Goal: Use online tool/utility: Use online tool/utility

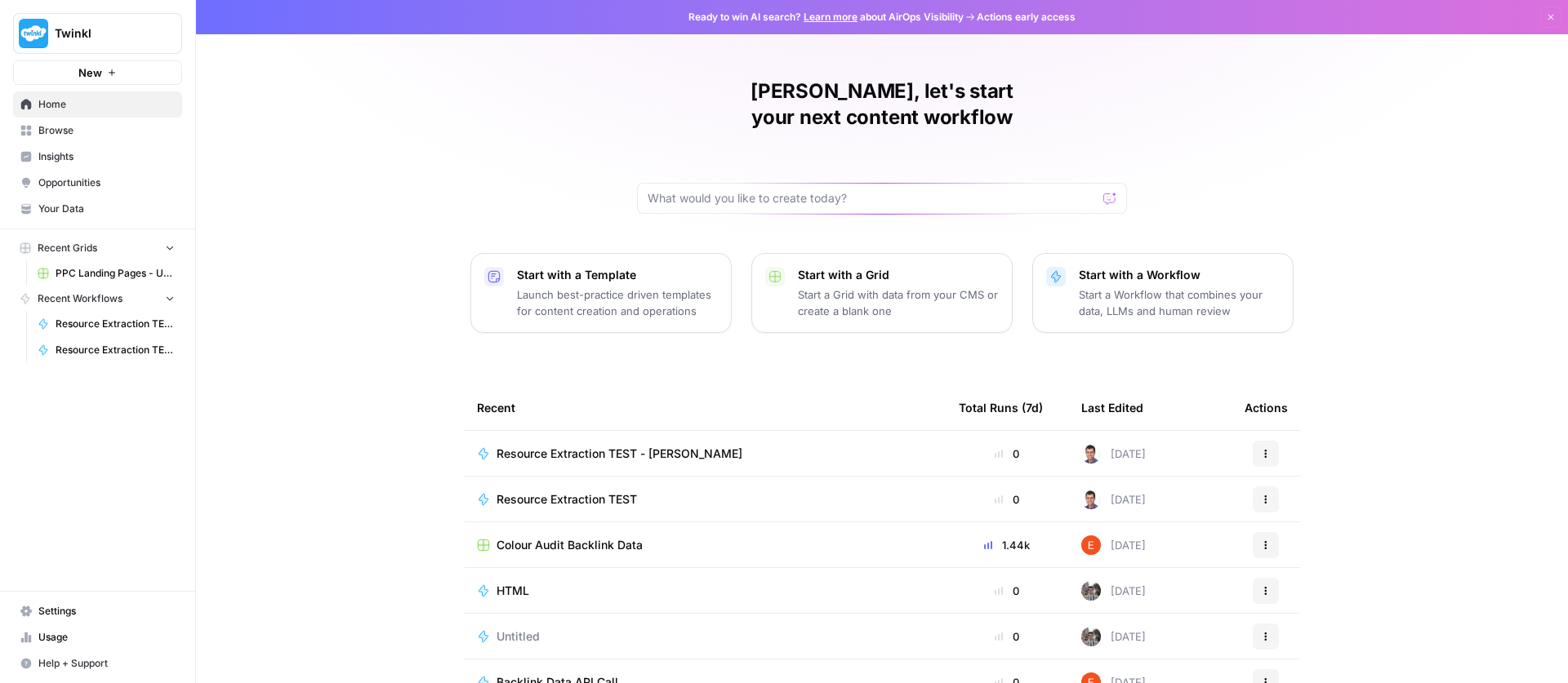
click at [72, 206] on span "Your Data" at bounding box center [106, 209] width 136 height 15
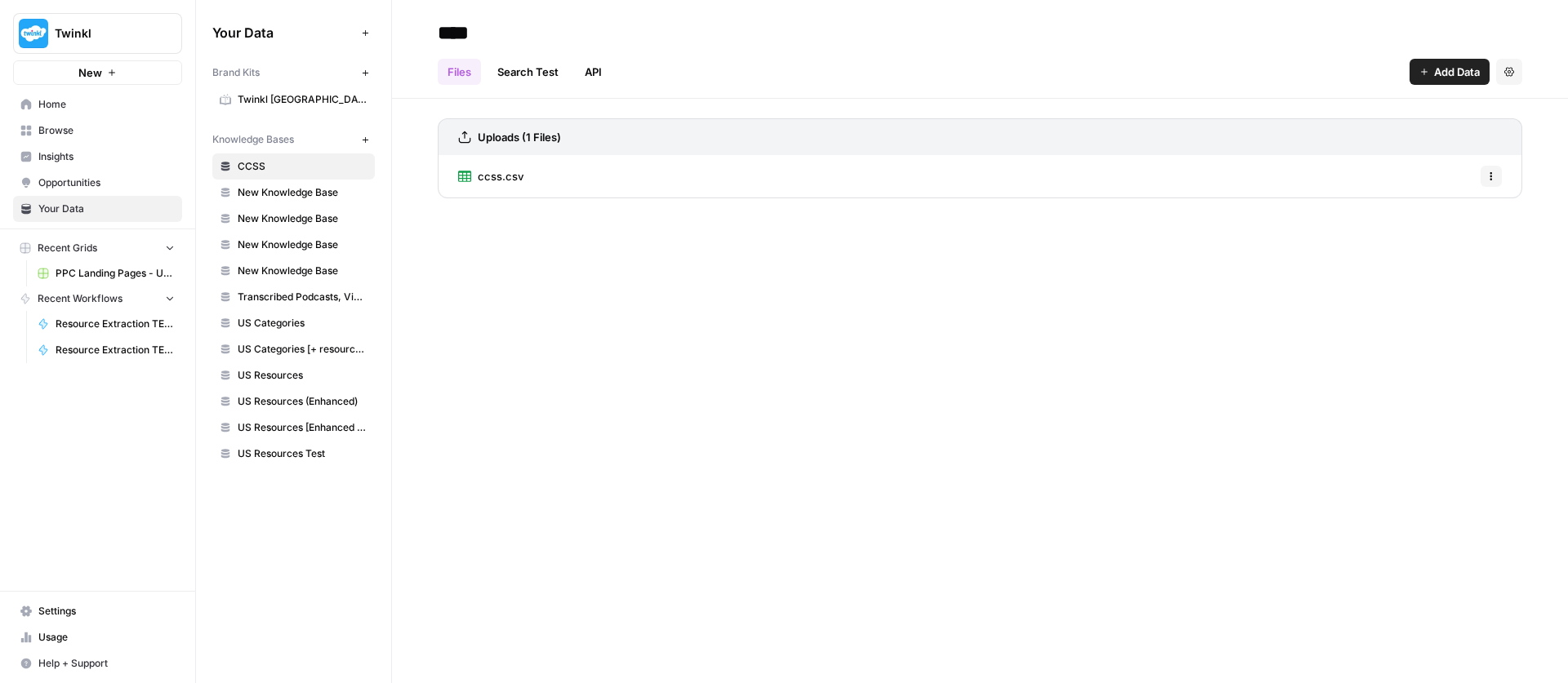
click at [291, 454] on span "US Resources Test" at bounding box center [303, 454] width 130 height 15
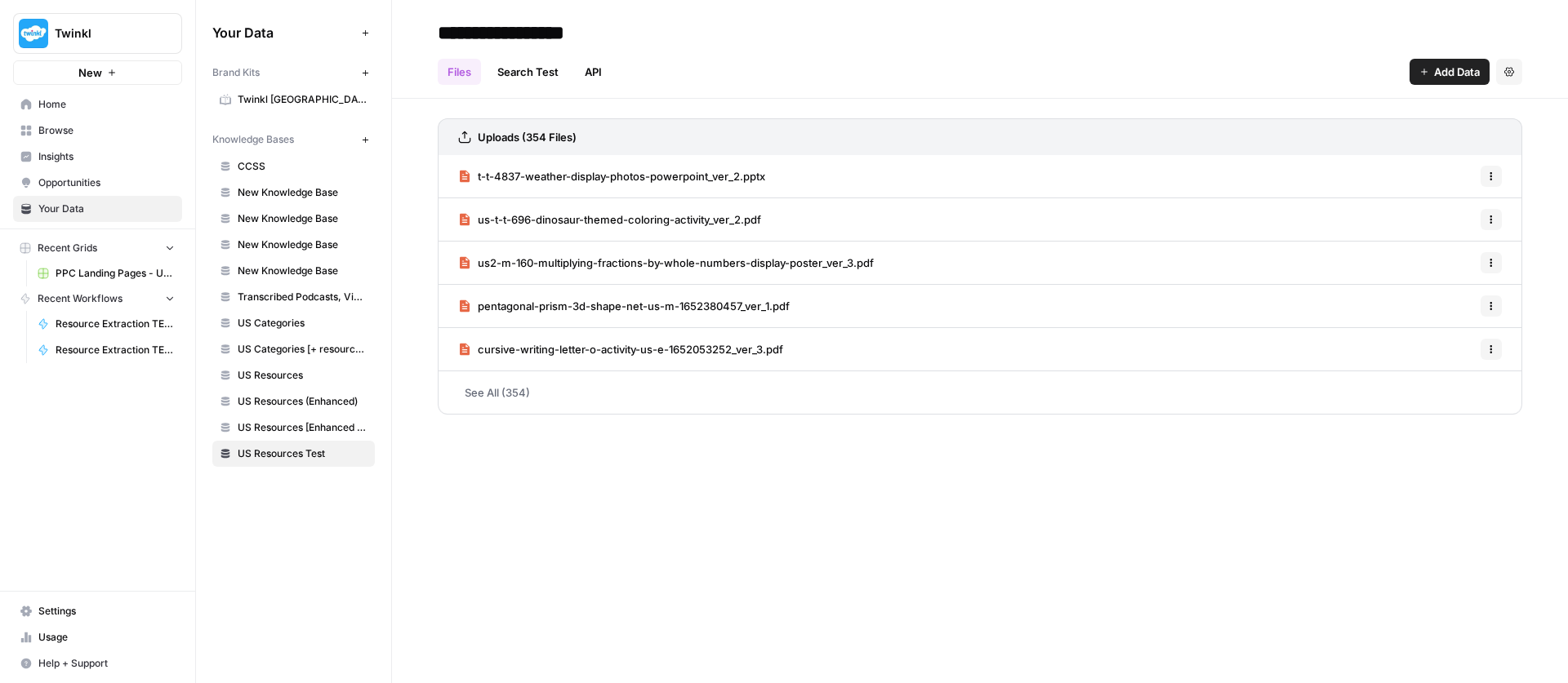
click at [90, 350] on span "Resource Extraction TEST - [PERSON_NAME]" at bounding box center [115, 351] width 119 height 15
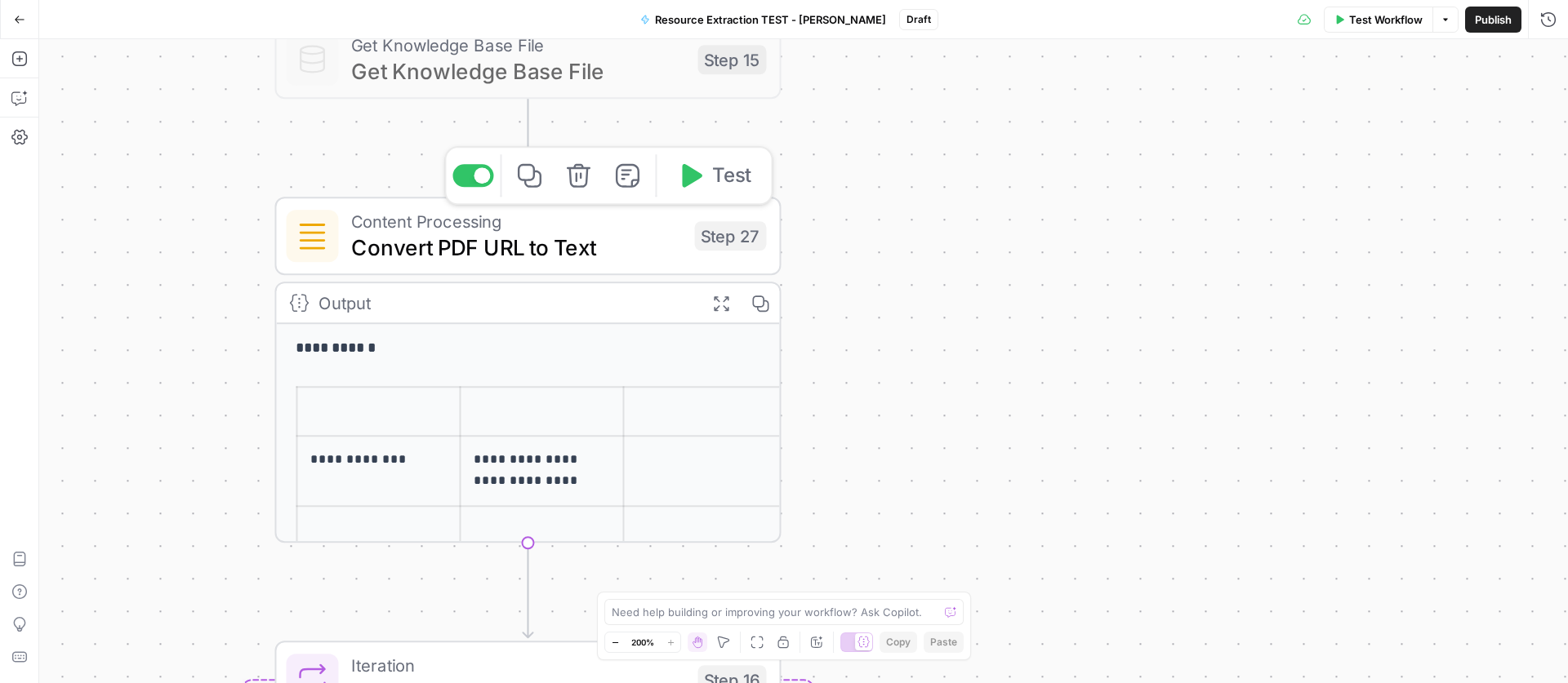
click at [444, 231] on span "Convert PDF URL to Text" at bounding box center [516, 247] width 330 height 32
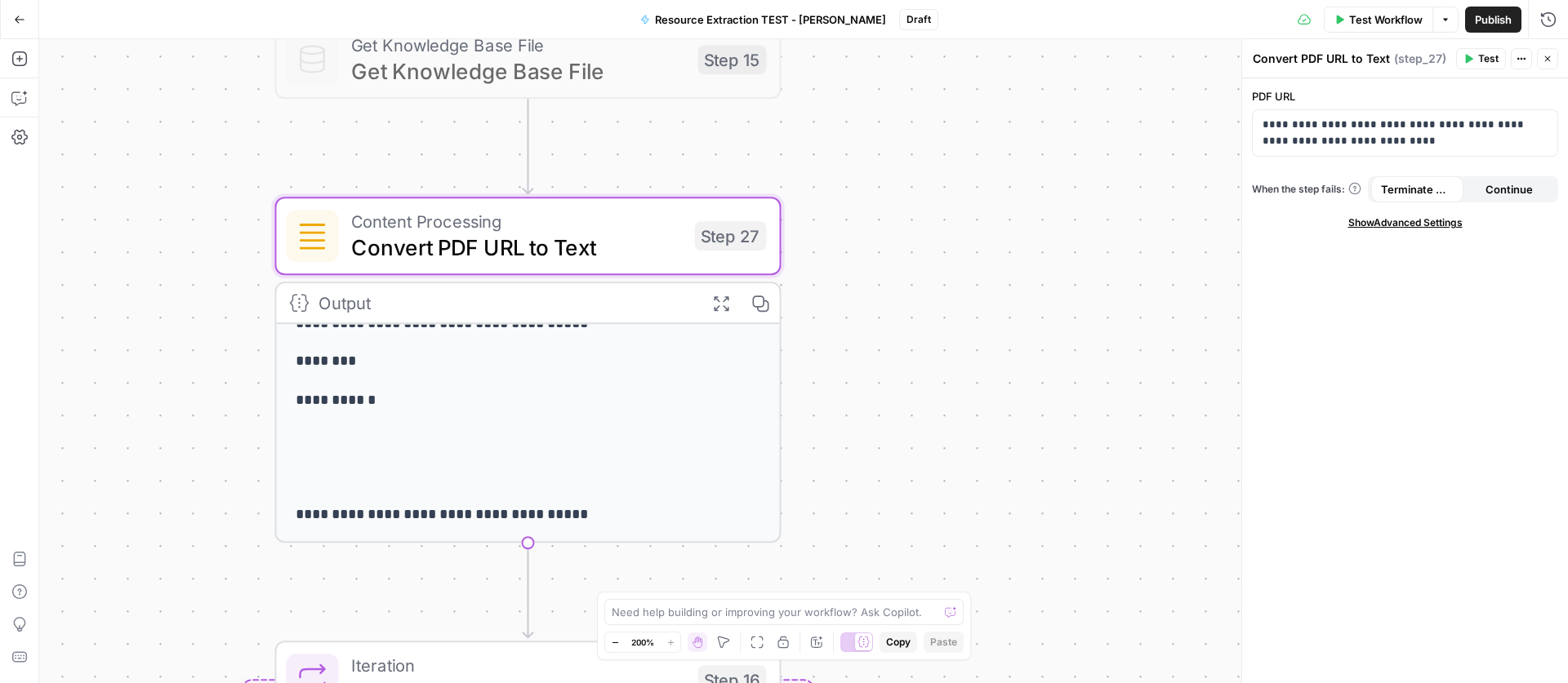
scroll to position [317, 0]
click at [21, 56] on icon "button" at bounding box center [20, 59] width 17 height 17
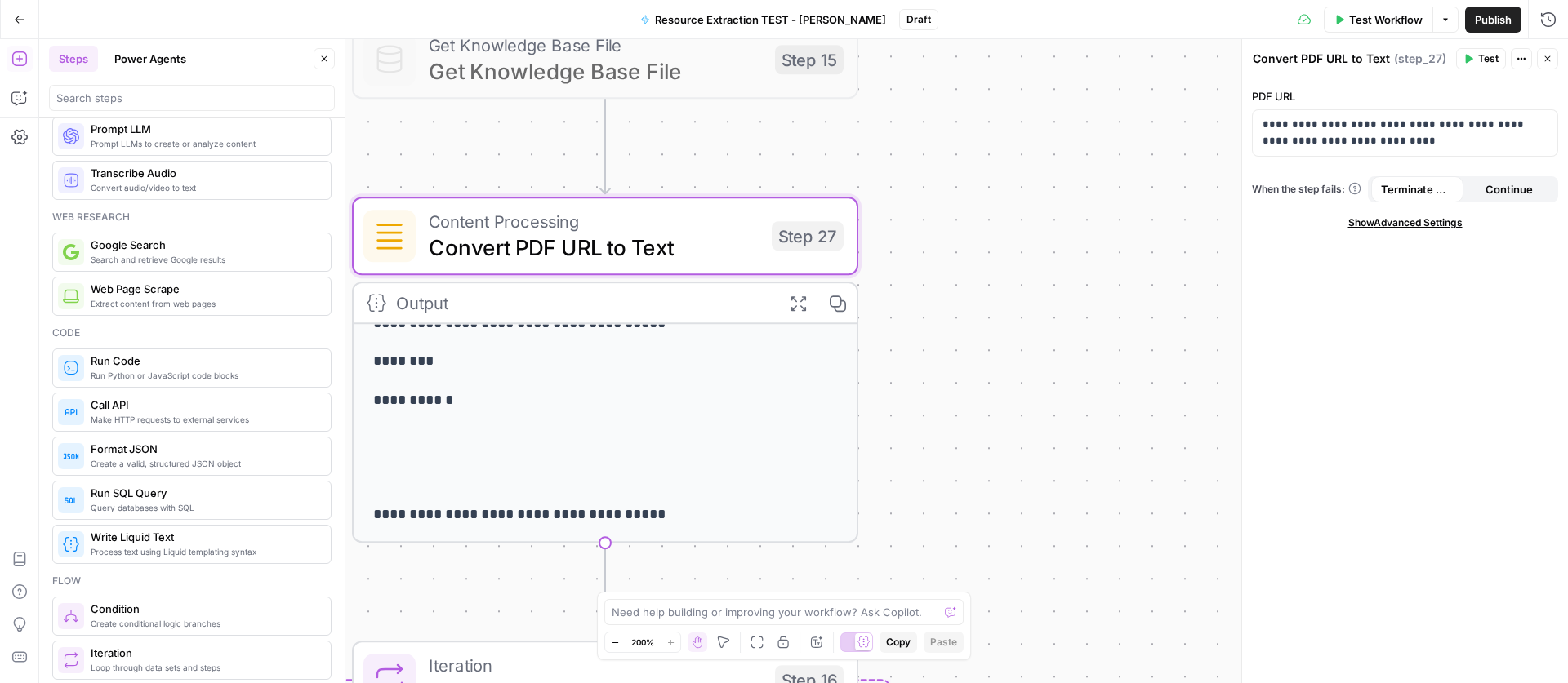
scroll to position [187, 0]
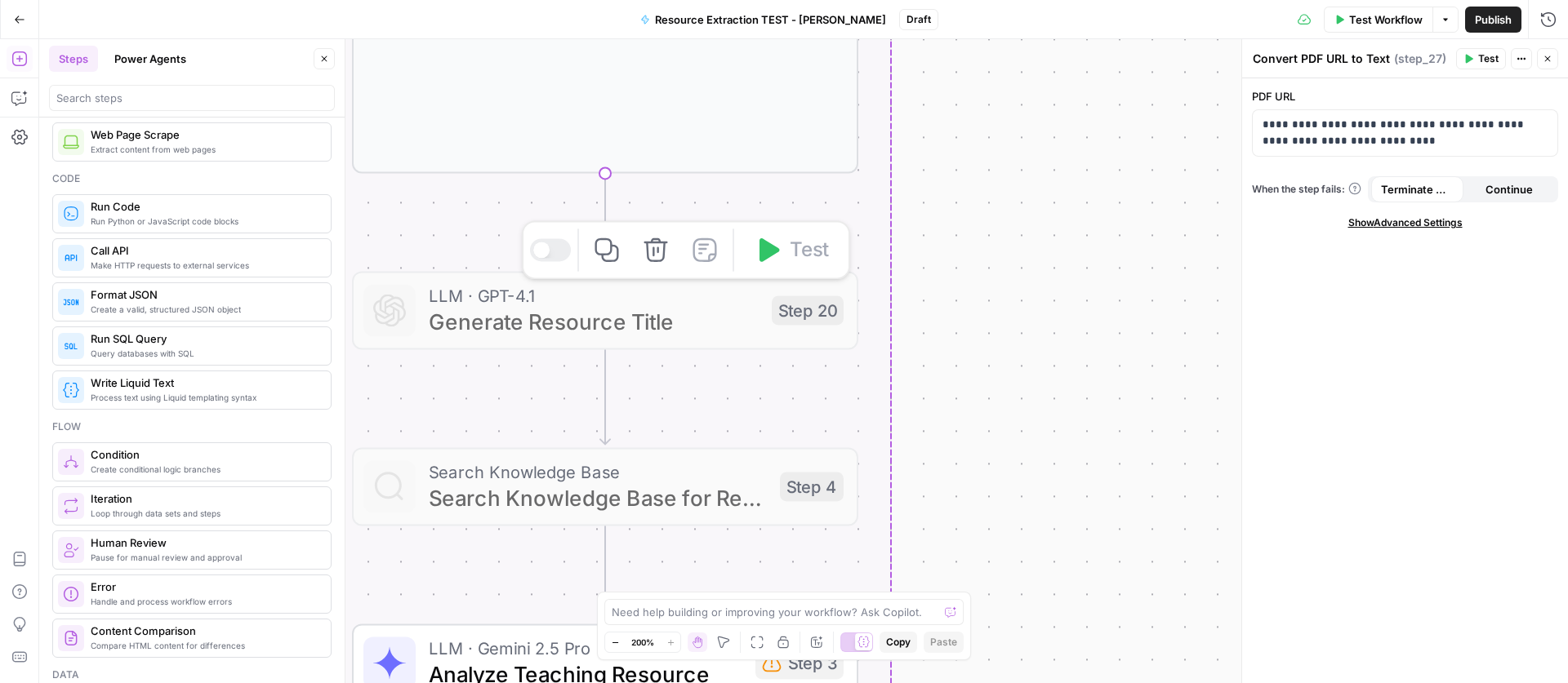
click at [570, 319] on span "Generate Resource Title" at bounding box center [594, 321] width 330 height 32
click at [561, 326] on span "Generate Resource Title" at bounding box center [594, 321] width 330 height 32
click at [550, 485] on span "Search Knowledge Base for Resource" at bounding box center [598, 497] width 338 height 32
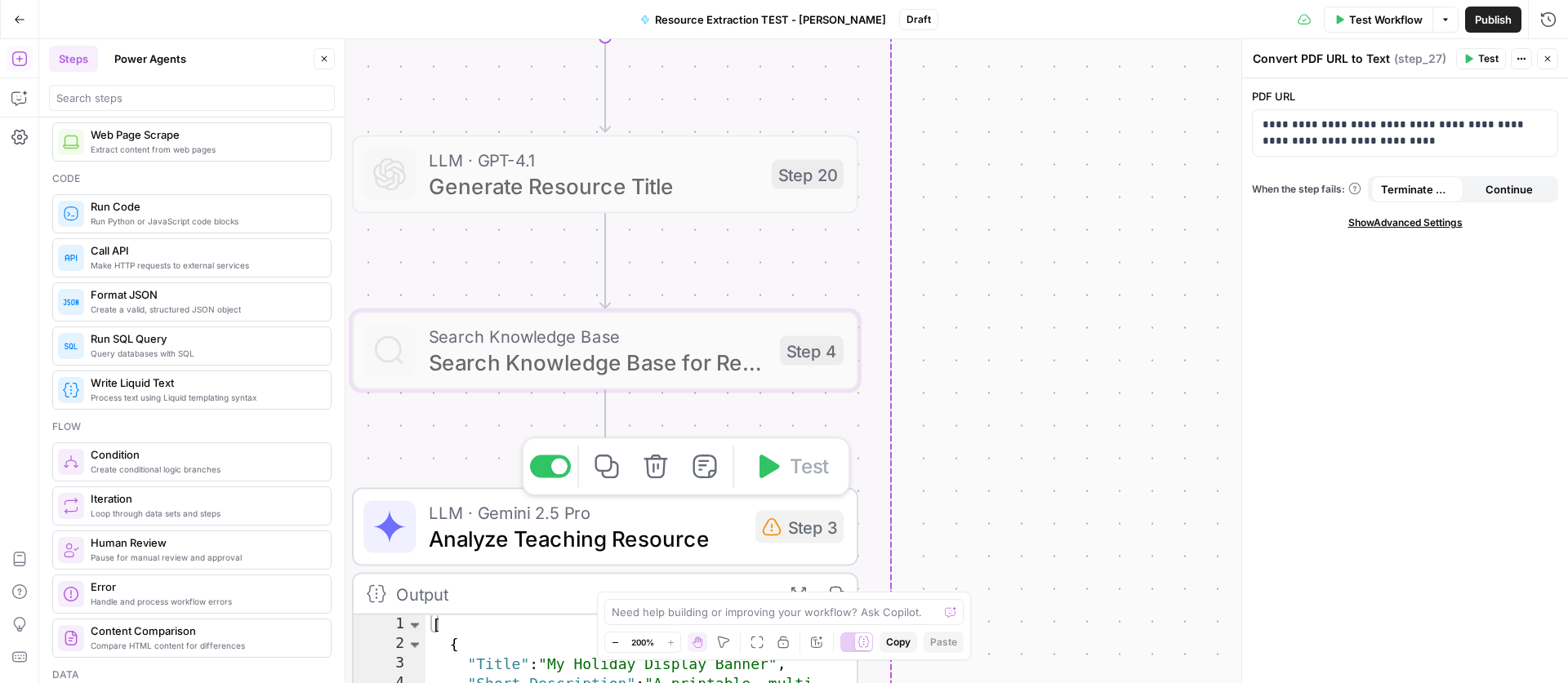
click at [540, 535] on span "Analyze Teaching Resource" at bounding box center [585, 538] width 313 height 32
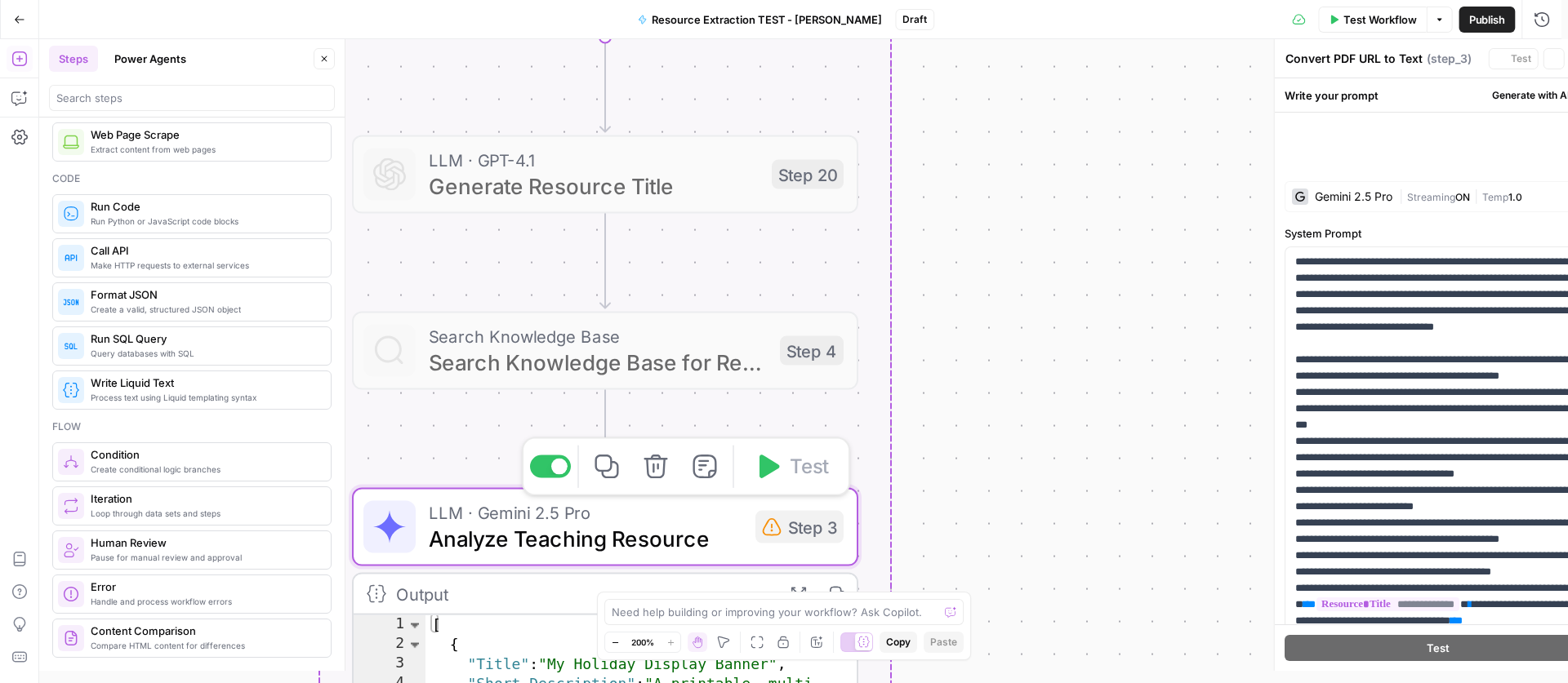
type textarea "Analyze Teaching Resource"
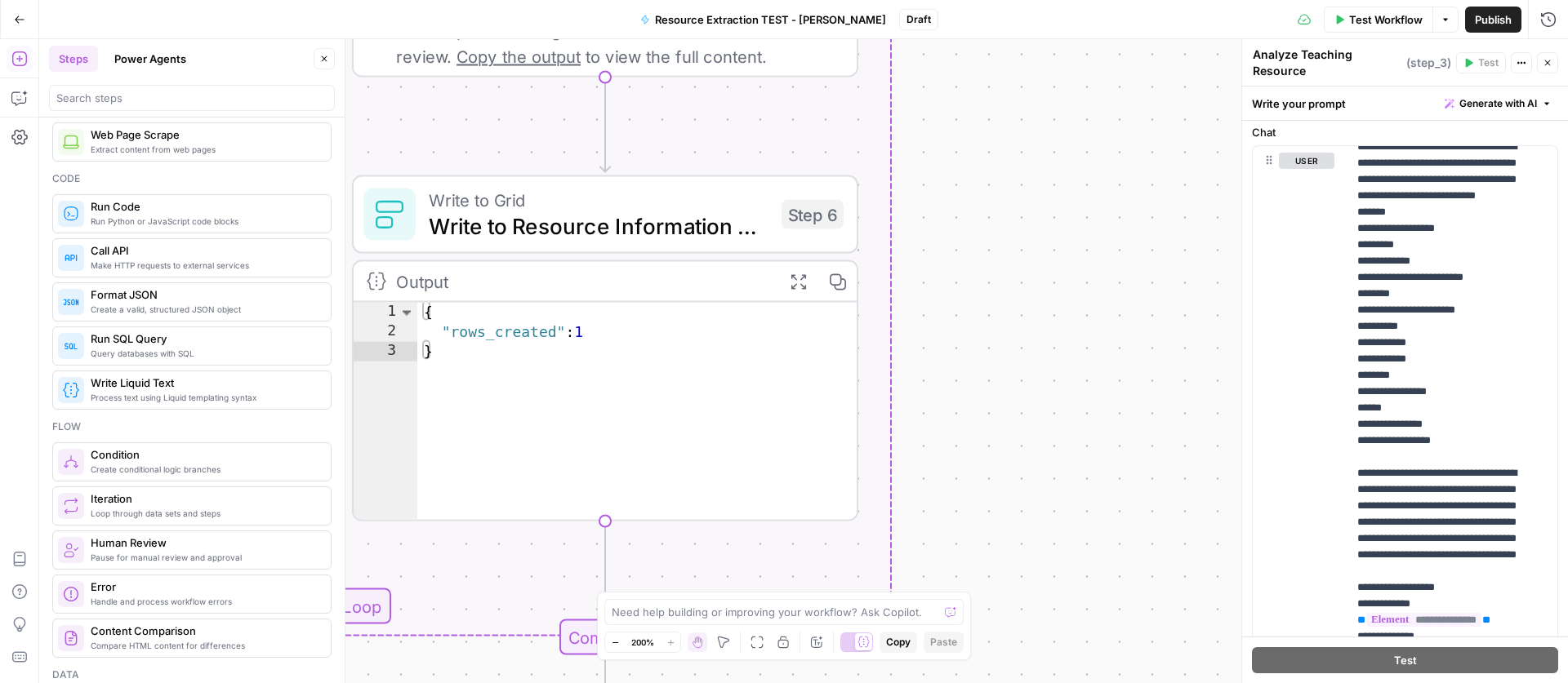
scroll to position [0, 0]
